Goal: Information Seeking & Learning: Check status

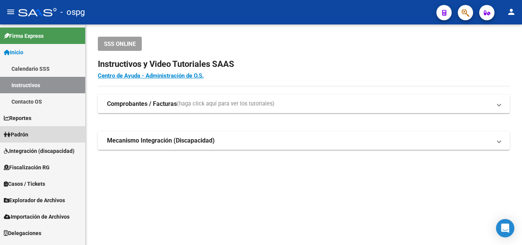
click at [28, 138] on span "Padrón" at bounding box center [16, 134] width 24 height 8
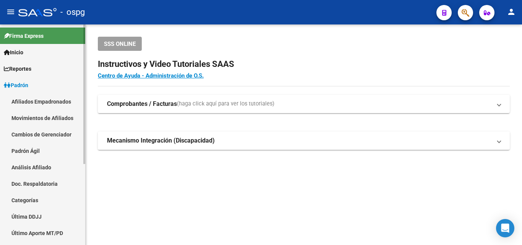
click at [37, 164] on link "Análisis Afiliado" at bounding box center [42, 167] width 85 height 16
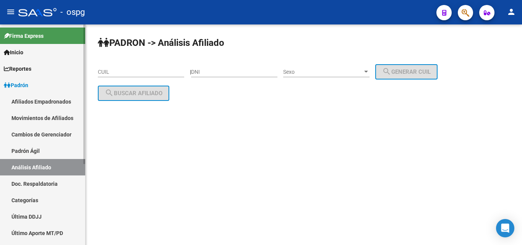
click at [39, 165] on link "Análisis Afiliado" at bounding box center [42, 167] width 85 height 16
click at [123, 75] on div "CUIL" at bounding box center [141, 69] width 86 height 15
click at [120, 73] on input "CUIL" at bounding box center [141, 72] width 86 height 6
paste input "20-24343734-3"
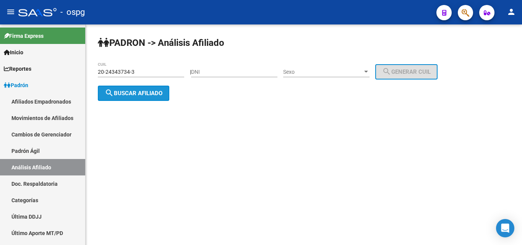
click at [149, 92] on span "search Buscar afiliado" at bounding box center [134, 93] width 58 height 7
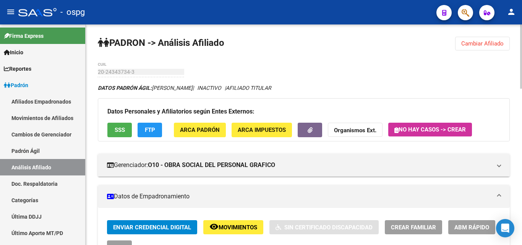
click at [485, 42] on span "Cambiar Afiliado" at bounding box center [482, 43] width 42 height 7
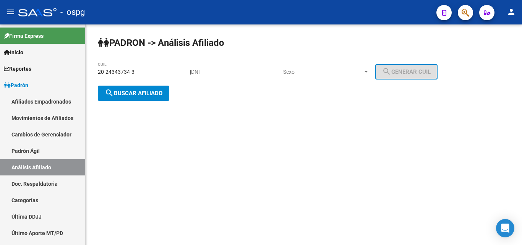
drag, startPoint x: 150, startPoint y: 73, endPoint x: 123, endPoint y: 73, distance: 27.1
click at [13, 73] on mat-sidenav-container "Firma Express Inicio Calendario SSS Instructivos Contacto OS Reportes Ingresos …" at bounding box center [261, 134] width 522 height 221
paste input "7-18400086-0"
click at [138, 91] on span "search Buscar afiliado" at bounding box center [134, 93] width 58 height 7
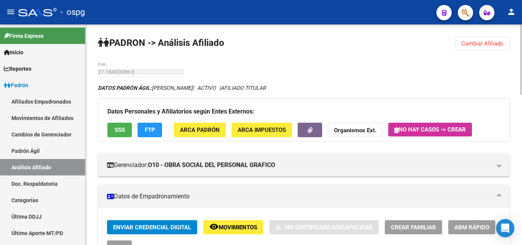
click at [154, 130] on span "FTP" at bounding box center [150, 130] width 10 height 7
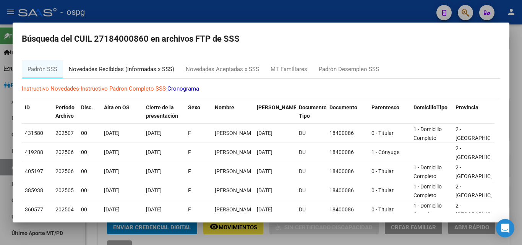
click at [123, 67] on div "Novedades Recibidas (informadas x SSS)" at bounding box center [122, 69] width 106 height 9
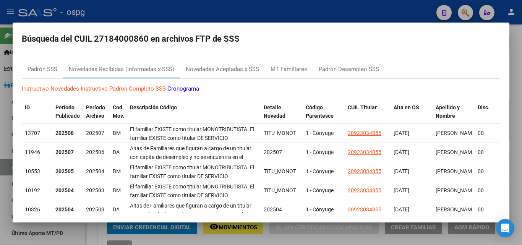
click at [407, 16] on div at bounding box center [261, 122] width 522 height 245
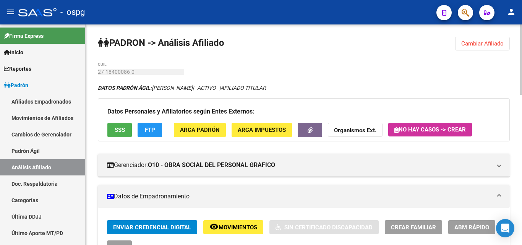
click at [128, 129] on button "SSS" at bounding box center [119, 130] width 24 height 14
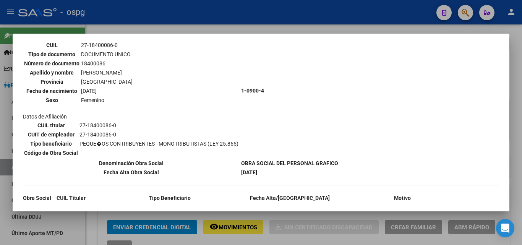
scroll to position [32, 0]
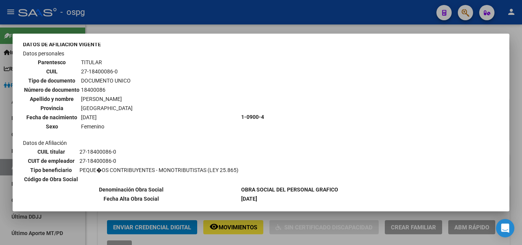
click at [240, 23] on div at bounding box center [261, 122] width 522 height 245
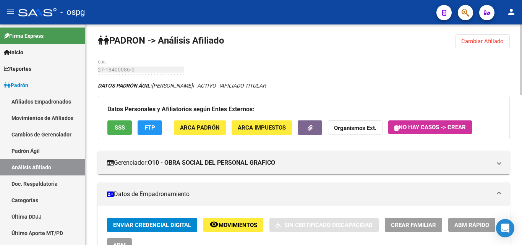
scroll to position [0, 0]
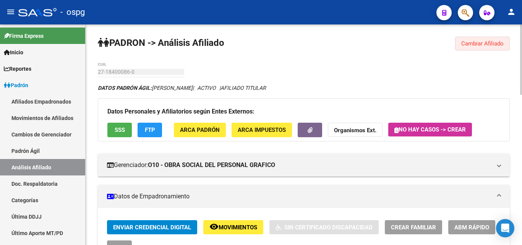
drag, startPoint x: 501, startPoint y: 38, endPoint x: 416, endPoint y: 51, distance: 85.8
click at [501, 38] on button "Cambiar Afiliado" at bounding box center [482, 44] width 55 height 14
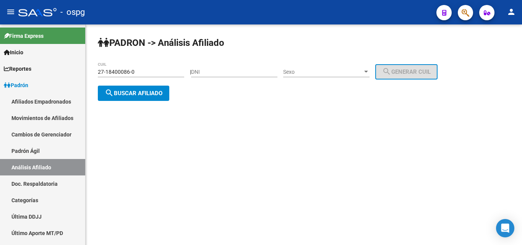
click at [168, 75] on input "27-18400086-0" at bounding box center [141, 72] width 86 height 6
drag, startPoint x: 167, startPoint y: 73, endPoint x: 95, endPoint y: 75, distance: 71.9
click at [4, 76] on mat-sidenav-container "Firma Express Inicio Calendario SSS Instructivos Contacto OS Reportes Ingresos …" at bounding box center [261, 134] width 522 height 221
paste input "0-24993249-4"
click at [126, 93] on span "search Buscar afiliado" at bounding box center [134, 93] width 58 height 7
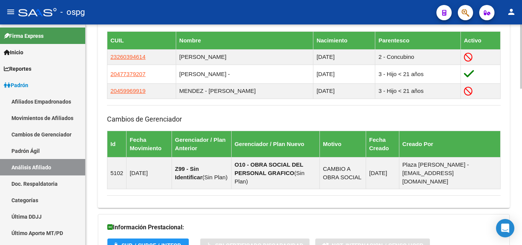
scroll to position [539, 0]
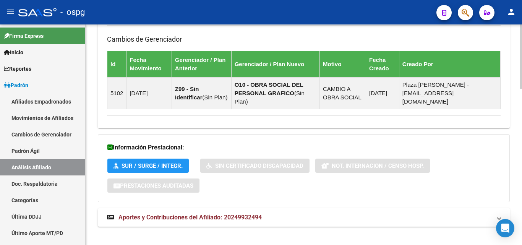
drag, startPoint x: 283, startPoint y: 201, endPoint x: 291, endPoint y: 202, distance: 8.0
click at [286, 208] on mat-expansion-panel-header "Aportes y Contribuciones del Afiliado: 20249932494" at bounding box center [304, 217] width 412 height 18
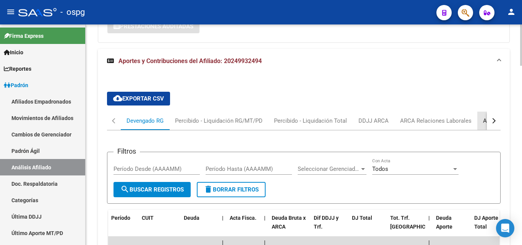
click at [483, 117] on div "ANSES Desempleo" at bounding box center [507, 121] width 49 height 8
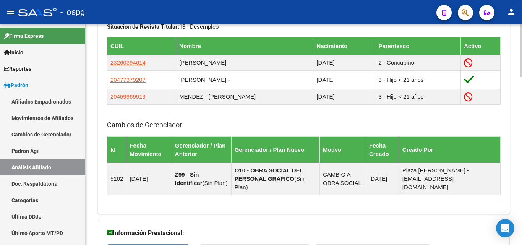
scroll to position [443, 0]
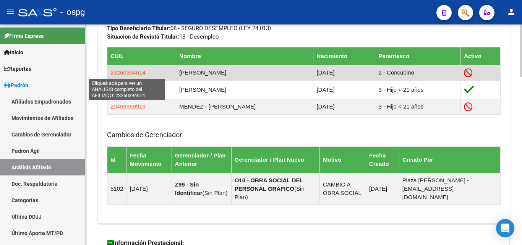
click at [122, 71] on span "23260394614" at bounding box center [127, 72] width 35 height 6
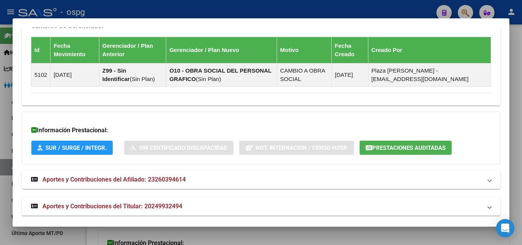
scroll to position [542, 0]
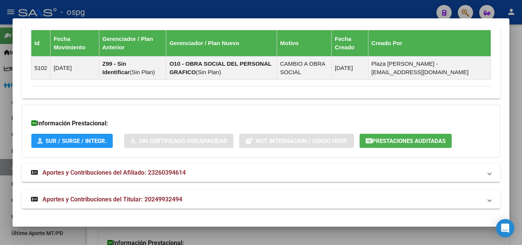
drag, startPoint x: 158, startPoint y: 177, endPoint x: 163, endPoint y: 178, distance: 5.4
click at [162, 177] on mat-expansion-panel-header "Aportes y Contribuciones del Afiliado: 23260394614" at bounding box center [261, 173] width 479 height 18
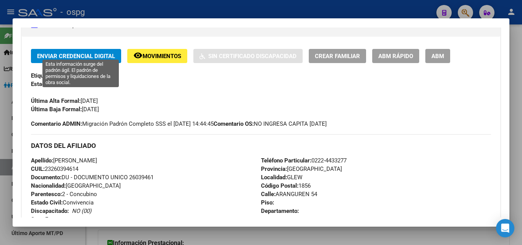
scroll to position [0, 0]
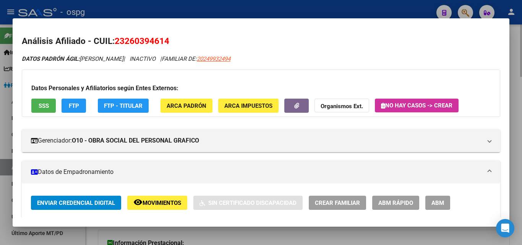
drag, startPoint x: 112, startPoint y: 13, endPoint x: 127, endPoint y: 83, distance: 70.6
click at [113, 13] on div at bounding box center [261, 122] width 522 height 245
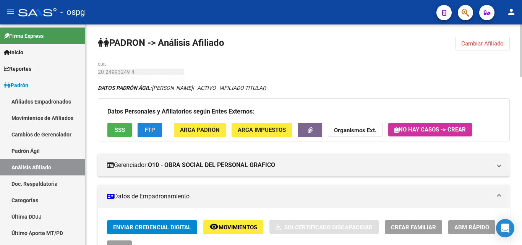
click at [155, 130] on button "FTP" at bounding box center [150, 130] width 24 height 14
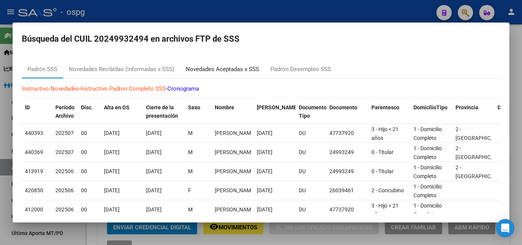
click at [226, 69] on div "Novedades Aceptadas x SSS" at bounding box center [222, 69] width 73 height 9
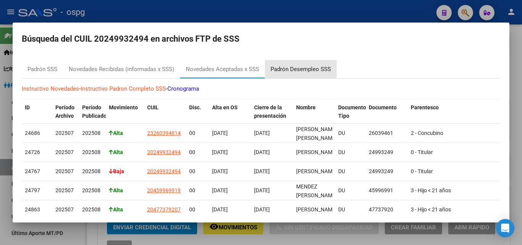
drag, startPoint x: 287, startPoint y: 67, endPoint x: 291, endPoint y: 67, distance: 4.2
click at [287, 67] on div "Padrón Desempleo SSS" at bounding box center [301, 69] width 60 height 9
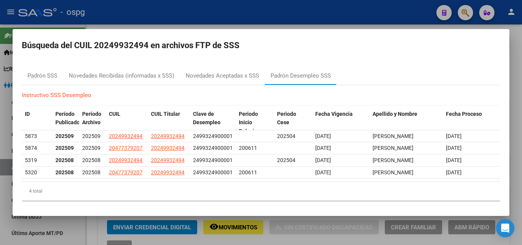
click at [281, 18] on div at bounding box center [261, 122] width 522 height 245
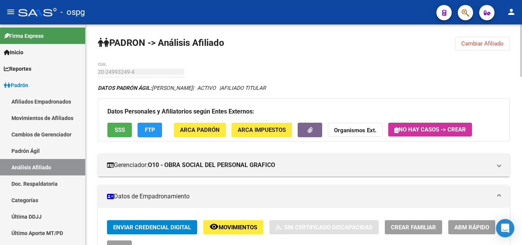
drag, startPoint x: 479, startPoint y: 47, endPoint x: 435, endPoint y: 50, distance: 44.8
click at [480, 47] on button "Cambiar Afiliado" at bounding box center [482, 44] width 55 height 14
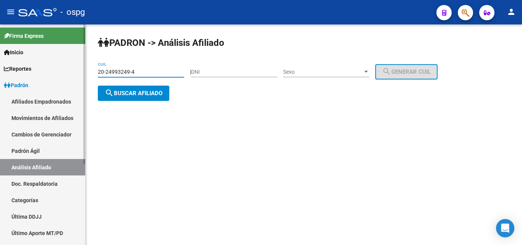
drag, startPoint x: 127, startPoint y: 72, endPoint x: 50, endPoint y: 69, distance: 76.1
click at [50, 69] on mat-sidenav-container "Firma Express Inicio Calendario SSS Instructivos Contacto OS Reportes Ingresos …" at bounding box center [261, 134] width 522 height 221
paste input "0022682-9"
click at [158, 94] on span "search Buscar afiliado" at bounding box center [134, 93] width 58 height 7
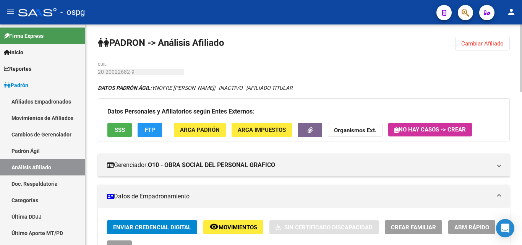
click at [118, 130] on span "SSS" at bounding box center [120, 130] width 10 height 7
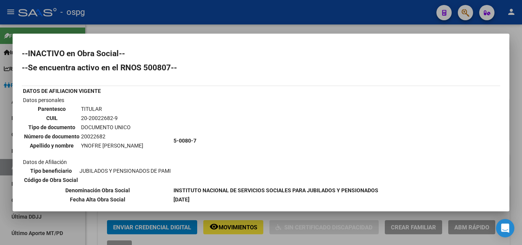
click at [241, 27] on div at bounding box center [261, 122] width 522 height 245
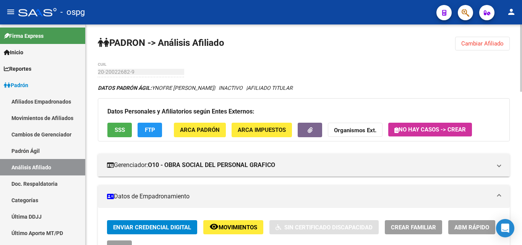
drag, startPoint x: 471, startPoint y: 43, endPoint x: 265, endPoint y: 45, distance: 206.1
click at [470, 42] on span "Cambiar Afiliado" at bounding box center [482, 43] width 42 height 7
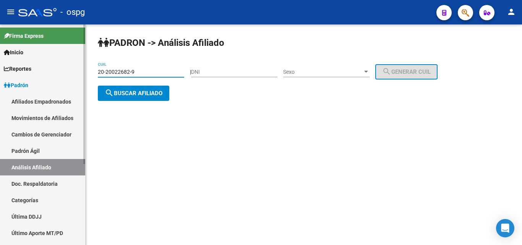
drag, startPoint x: 141, startPoint y: 74, endPoint x: 64, endPoint y: 77, distance: 77.7
click at [22, 76] on mat-sidenav-container "Firma Express Inicio Calendario SSS Instructivos Contacto OS Reportes Ingresos …" at bounding box center [261, 134] width 522 height 221
paste input "93346624"
type input "20-93346624-9"
click at [149, 93] on span "search Buscar afiliado" at bounding box center [134, 93] width 58 height 7
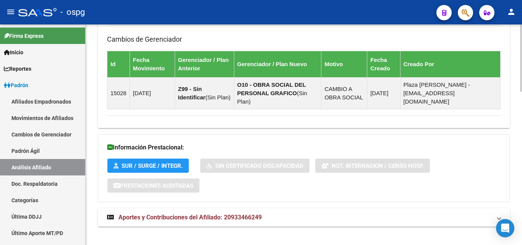
scroll to position [428, 0]
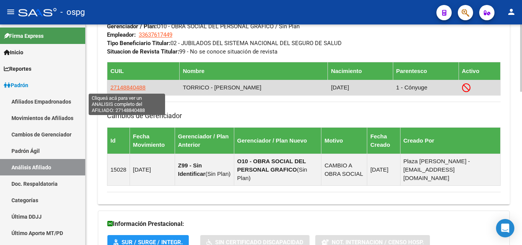
click at [131, 89] on span "27148840488" at bounding box center [127, 87] width 35 height 6
type textarea "27148840488"
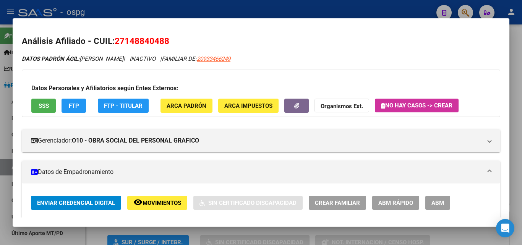
click at [39, 109] on button "SSS" at bounding box center [43, 106] width 24 height 14
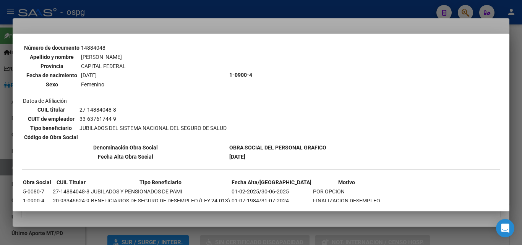
scroll to position [0, 0]
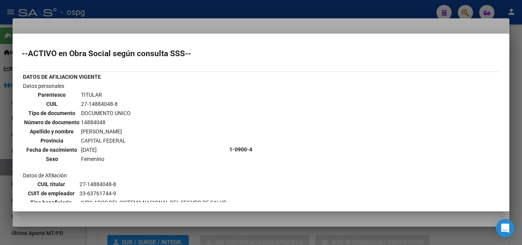
click at [225, 21] on div at bounding box center [261, 122] width 522 height 245
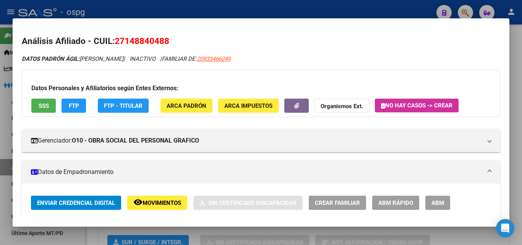
drag, startPoint x: 66, startPoint y: 98, endPoint x: 68, endPoint y: 101, distance: 4.4
click at [67, 99] on div "Datos Personales y Afiliatorios según Entes Externos: SSS FTP FTP - Titular ARC…" at bounding box center [261, 93] width 479 height 47
click at [74, 107] on span "FTP" at bounding box center [74, 105] width 10 height 7
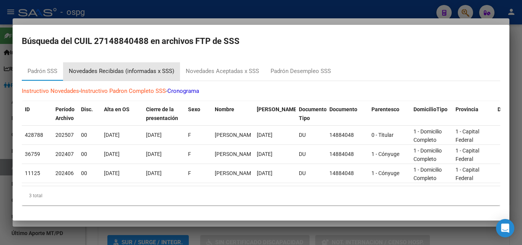
click at [116, 71] on div "Novedades Recibidas (informadas x SSS)" at bounding box center [122, 71] width 106 height 9
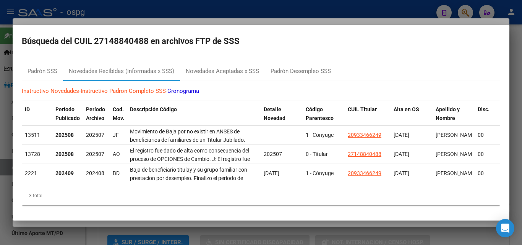
drag, startPoint x: 228, startPoint y: 13, endPoint x: 232, endPoint y: 11, distance: 4.5
click at [231, 11] on div at bounding box center [261, 122] width 522 height 245
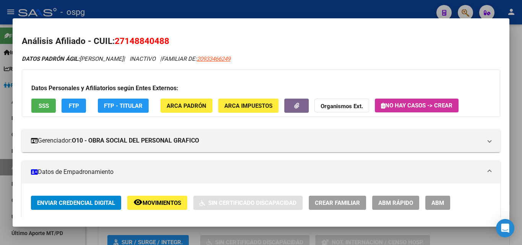
click at [513, 187] on div at bounding box center [261, 122] width 522 height 245
